Goal: Task Accomplishment & Management: Manage account settings

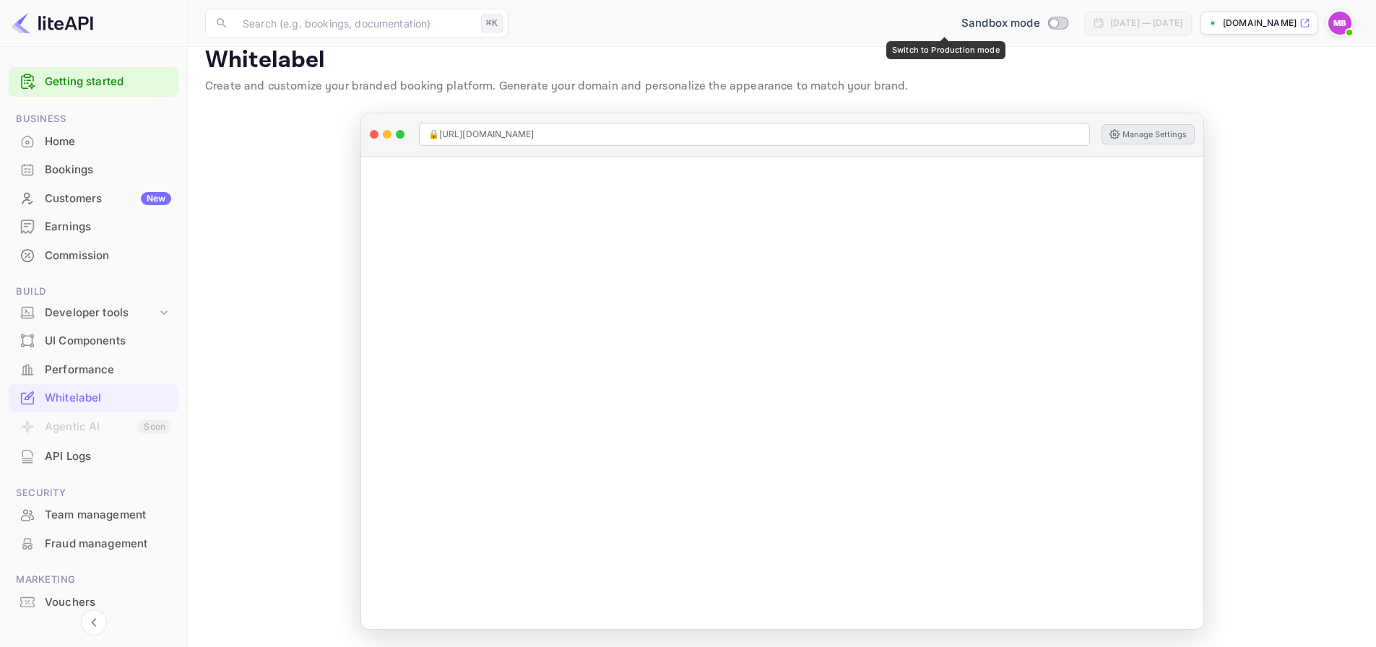
click at [1040, 25] on input "Switch to Production mode" at bounding box center [1054, 22] width 29 height 9
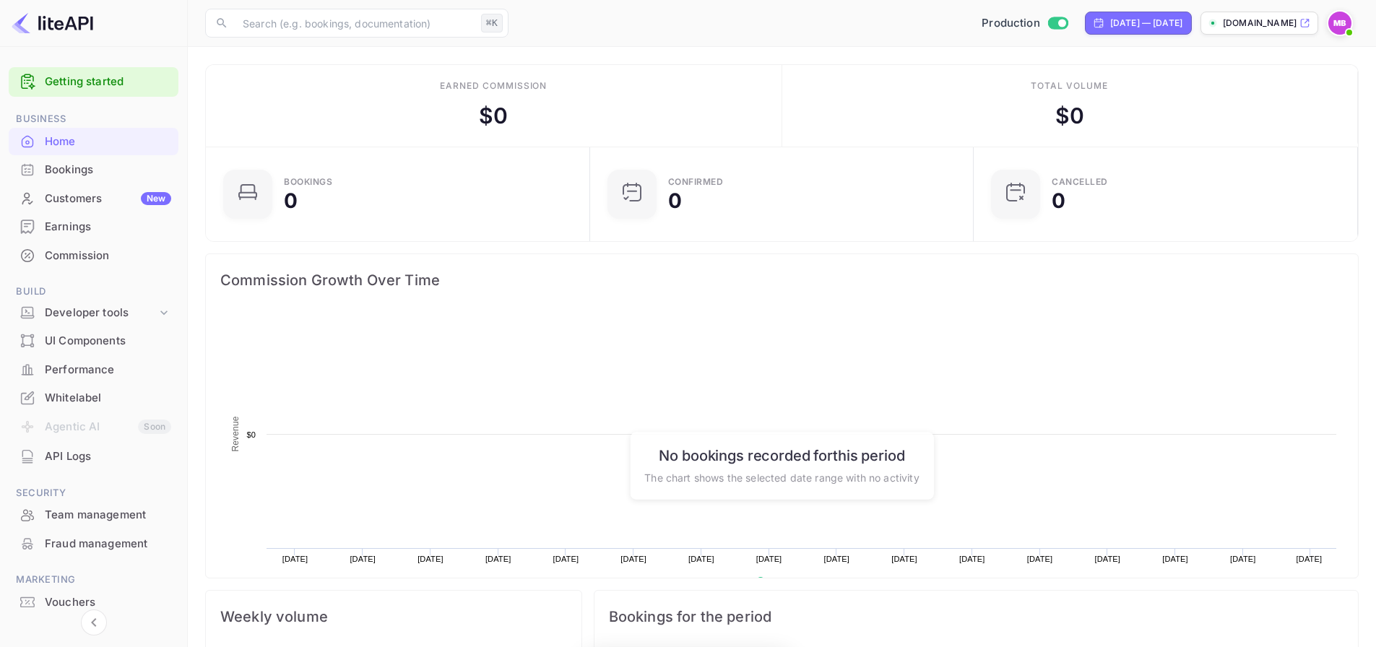
scroll to position [224, 364]
click at [1048, 22] on input "Switch to Sandbox mode" at bounding box center [1062, 22] width 29 height 9
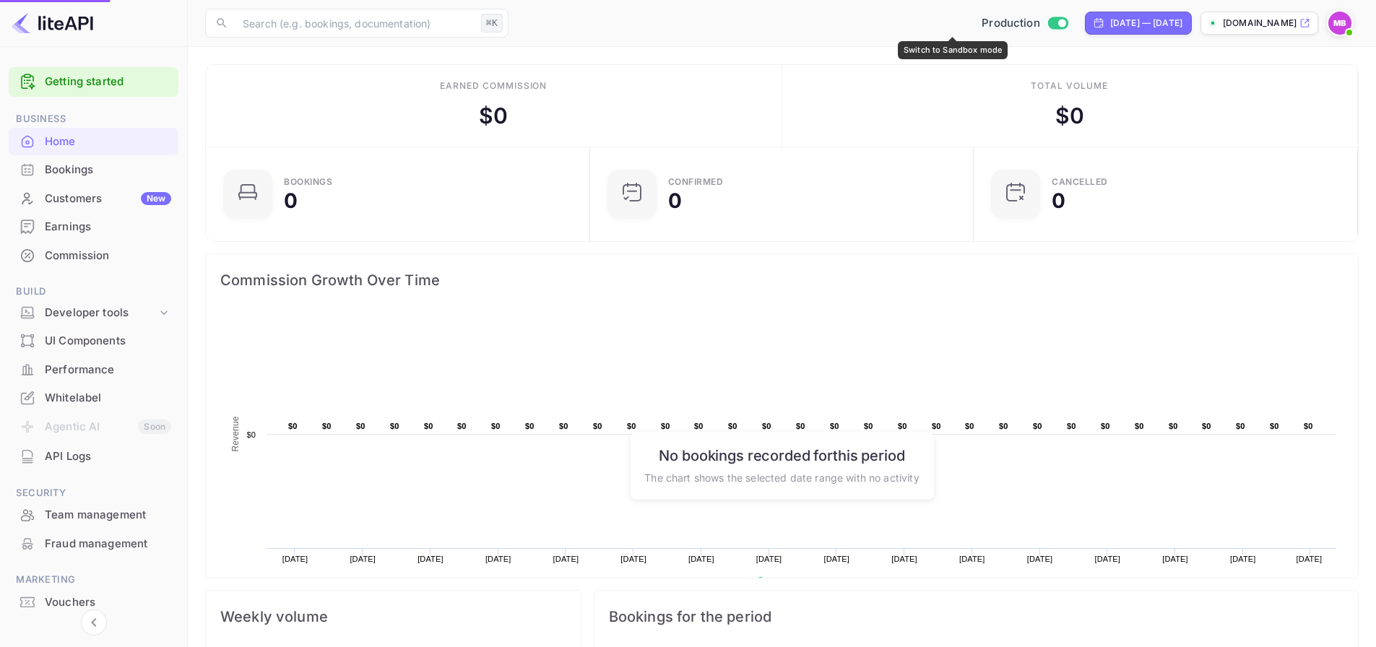
checkbox input "false"
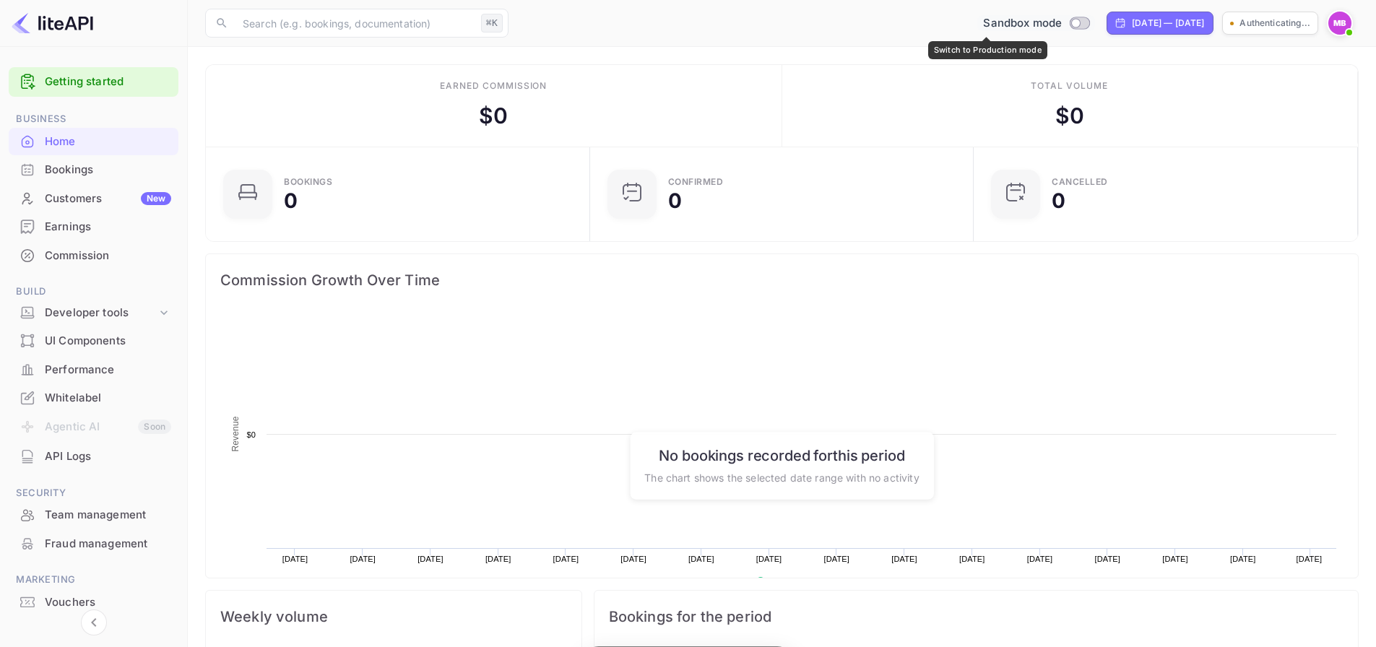
scroll to position [224, 364]
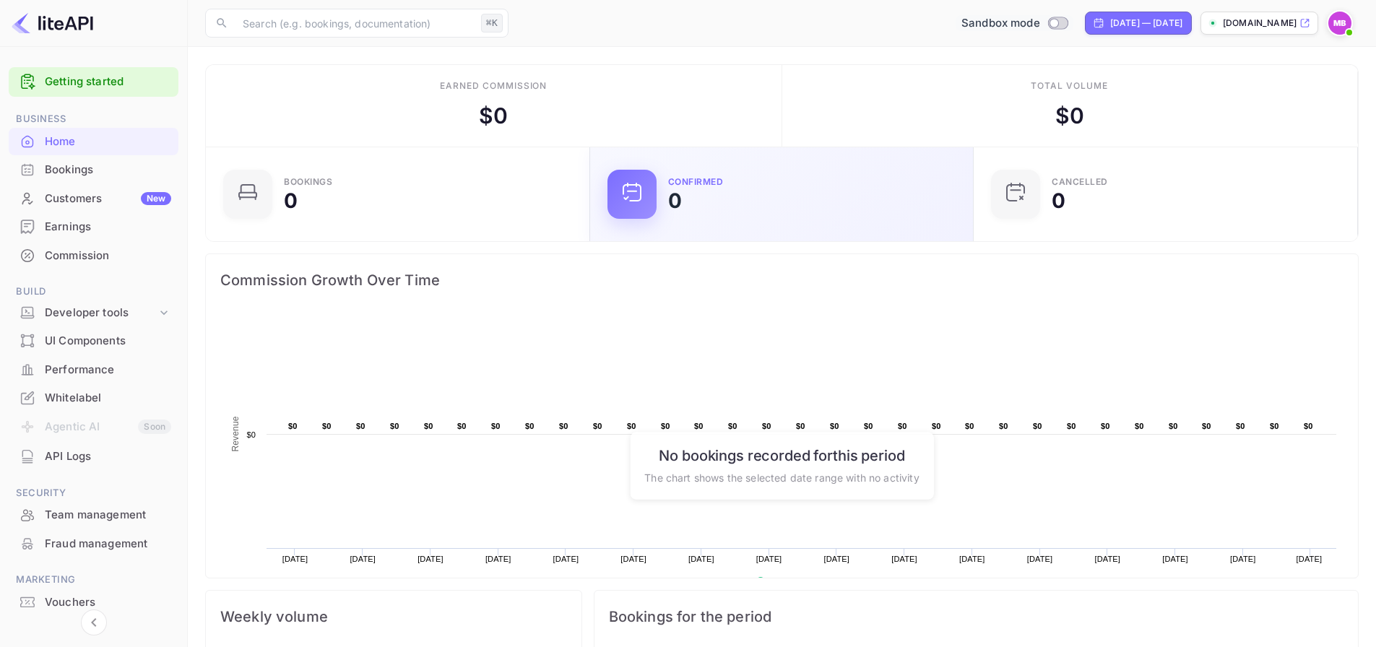
click at [733, 209] on div "Confirmed 0" at bounding box center [812, 194] width 288 height 33
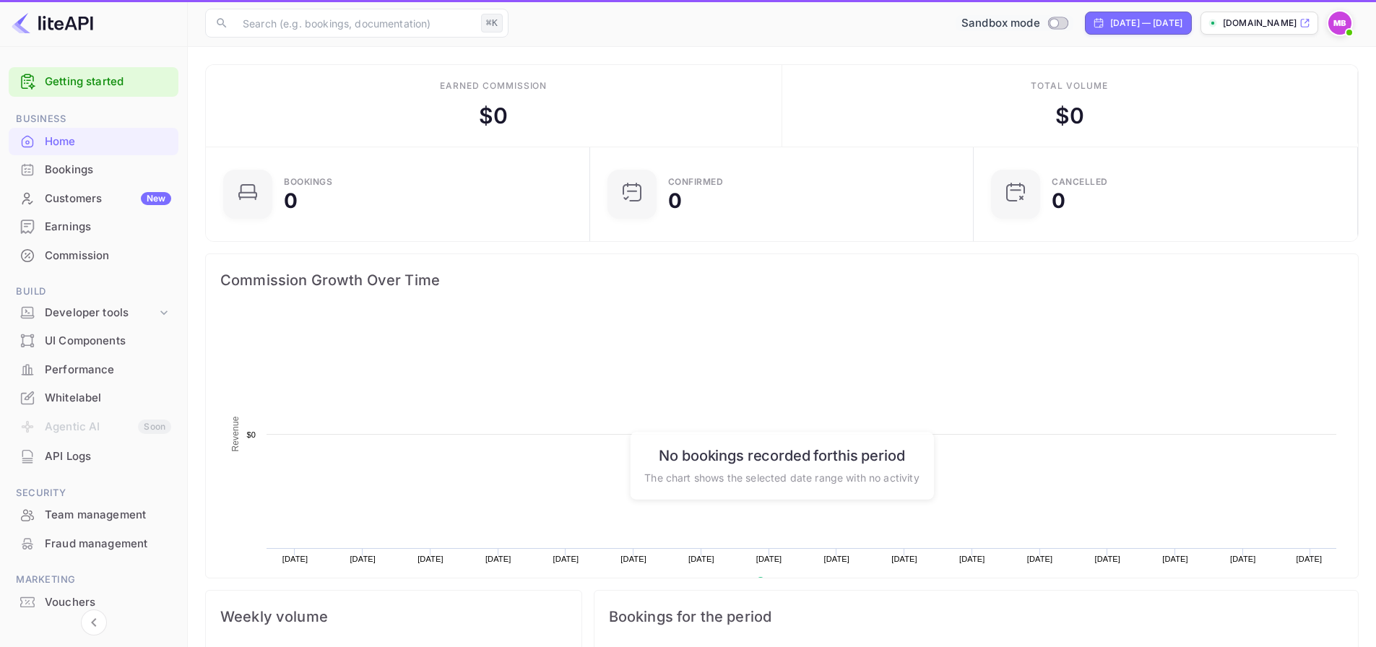
scroll to position [224, 364]
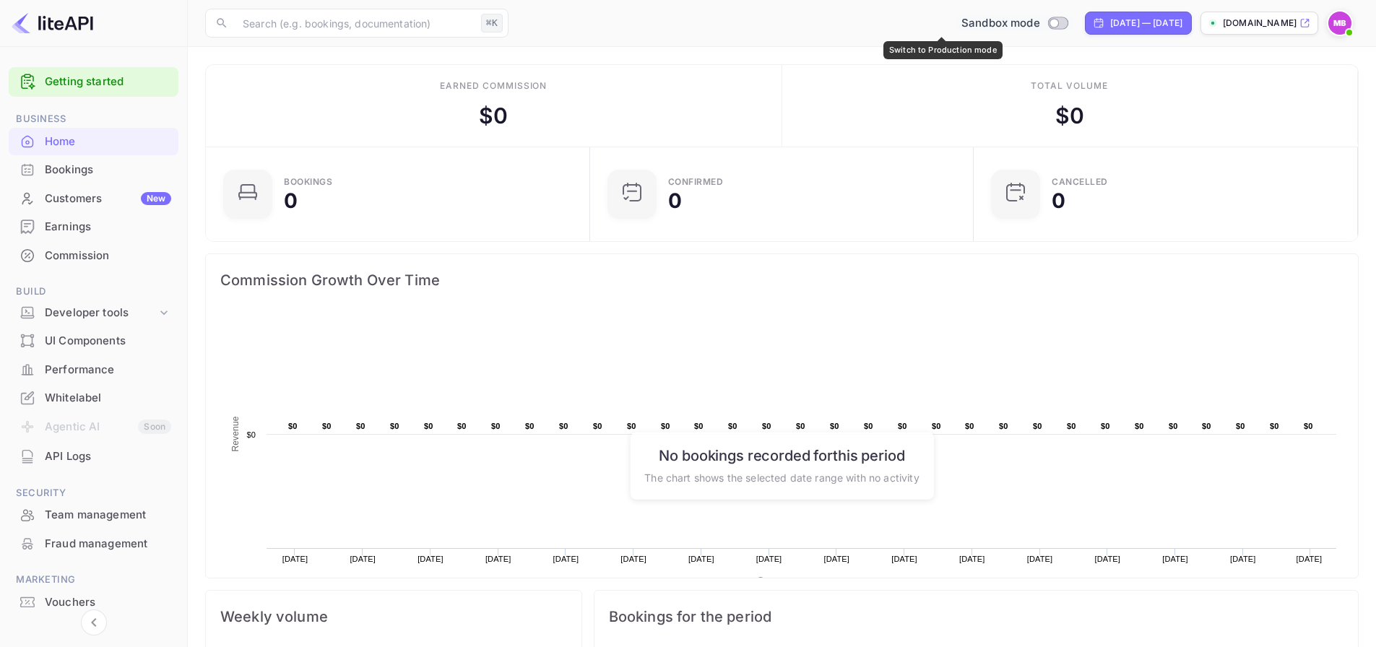
click at [1040, 26] on input "Switch to Production mode" at bounding box center [1054, 22] width 29 height 9
checkbox input "true"
click at [1225, 23] on p "[DOMAIN_NAME]" at bounding box center [1260, 23] width 74 height 13
click at [1048, 23] on input "Switch to Sandbox mode" at bounding box center [1062, 22] width 29 height 9
checkbox input "false"
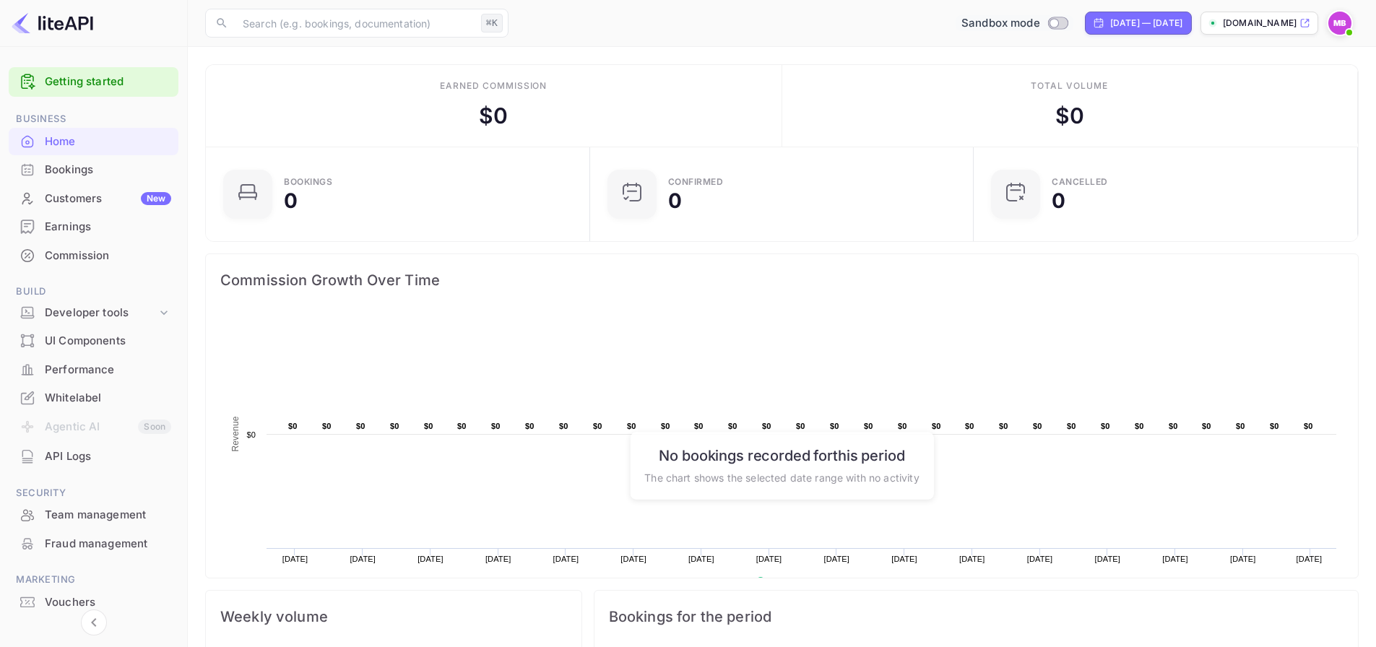
click at [1276, 26] on p "[DOMAIN_NAME]" at bounding box center [1260, 23] width 74 height 13
click at [1040, 19] on input "Switch to Production mode" at bounding box center [1054, 22] width 29 height 9
checkbox input "true"
click at [95, 254] on div "Commission" at bounding box center [108, 256] width 126 height 17
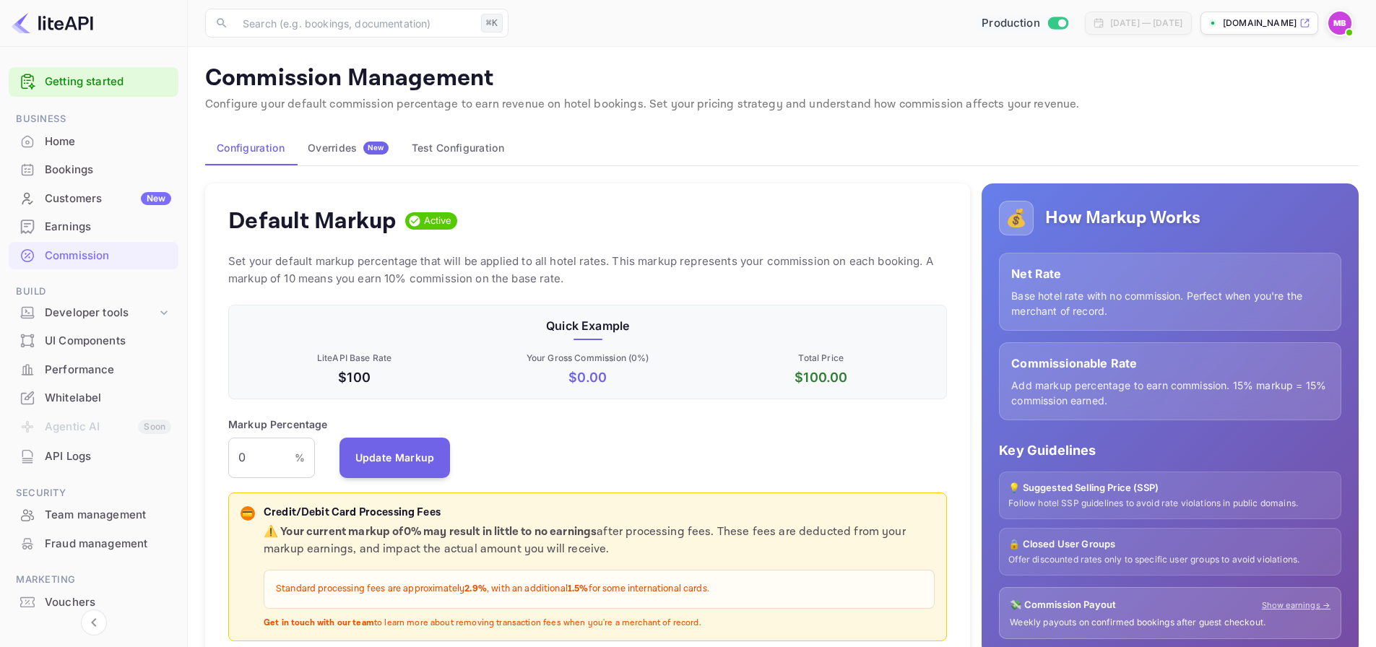
scroll to position [246, 709]
drag, startPoint x: 249, startPoint y: 456, endPoint x: 210, endPoint y: 459, distance: 39.2
click at [210, 459] on div "Default Markup Active Set your default markup percentage that will be applied t…" at bounding box center [587, 450] width 765 height 532
click at [559, 439] on div "Markup Percentage 0 % ​ Update Markup" at bounding box center [587, 447] width 719 height 61
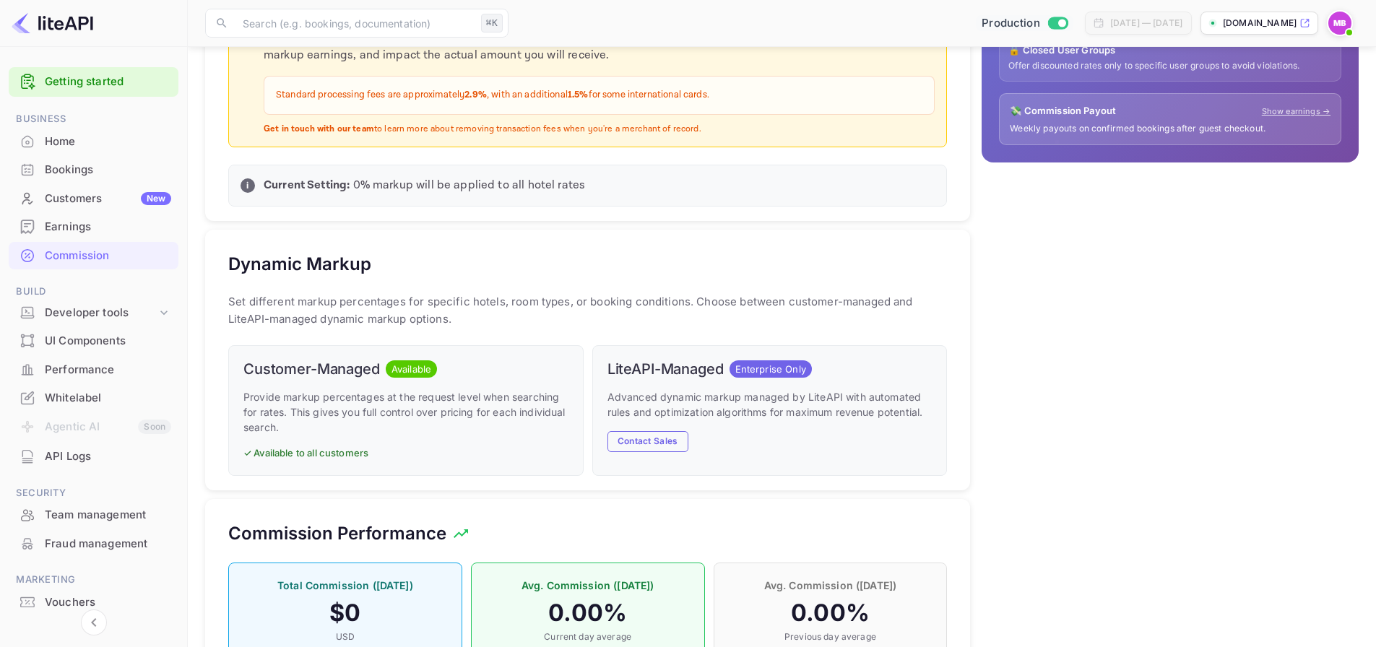
scroll to position [504, 0]
